Goal: Task Accomplishment & Management: Use online tool/utility

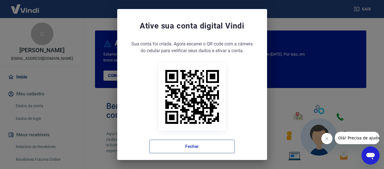
click at [199, 149] on button "Fechar" at bounding box center [192, 146] width 86 height 14
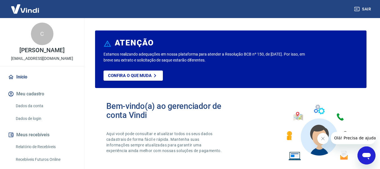
click at [46, 152] on link "Relatório de Recebíveis" at bounding box center [46, 147] width 64 height 12
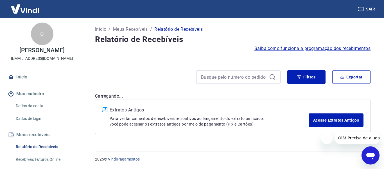
click at [326, 140] on icon "Fechar mensagem da empresa" at bounding box center [327, 138] width 5 height 5
